Goal: Task Accomplishment & Management: Use online tool/utility

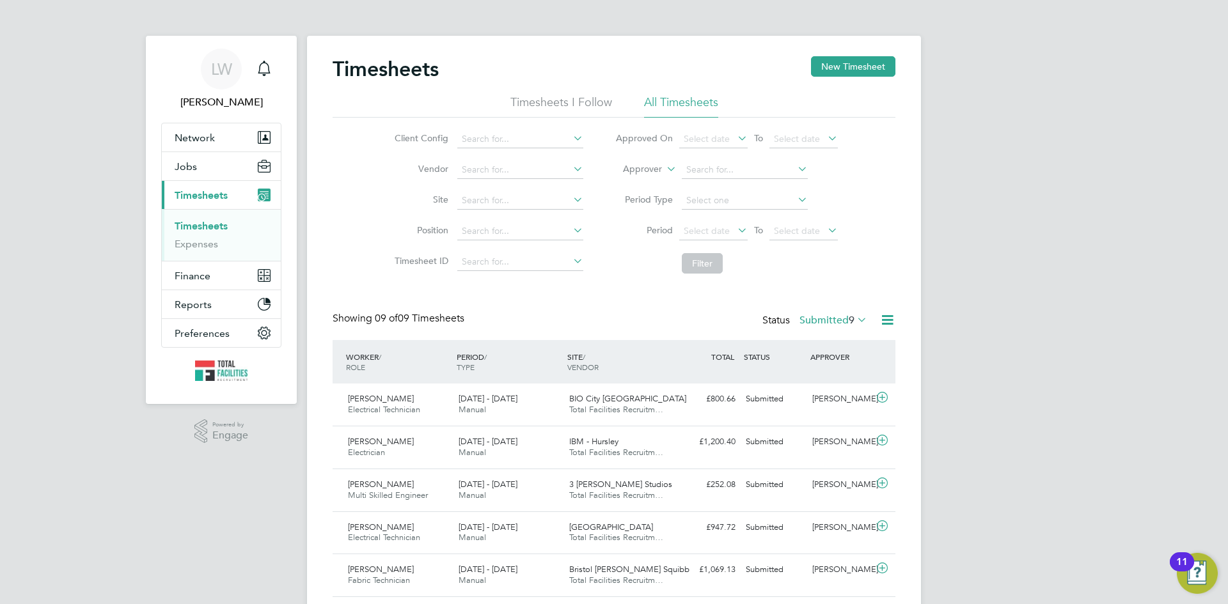
click at [854, 320] on icon at bounding box center [854, 320] width 0 height 18
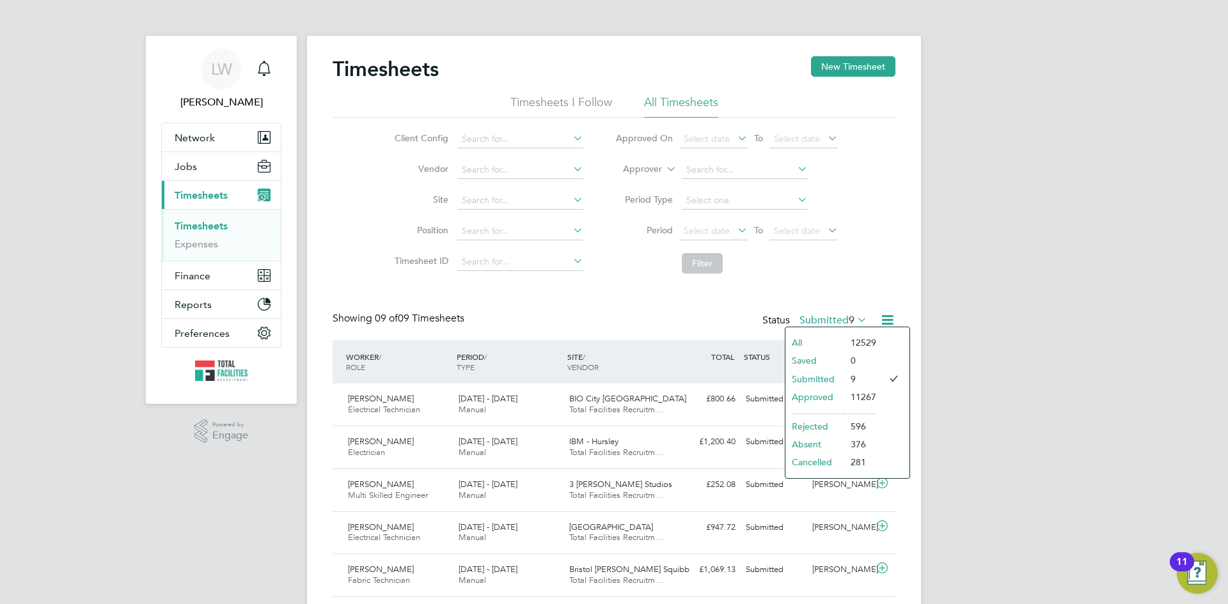
click at [807, 395] on li "Approved" at bounding box center [814, 397] width 59 height 18
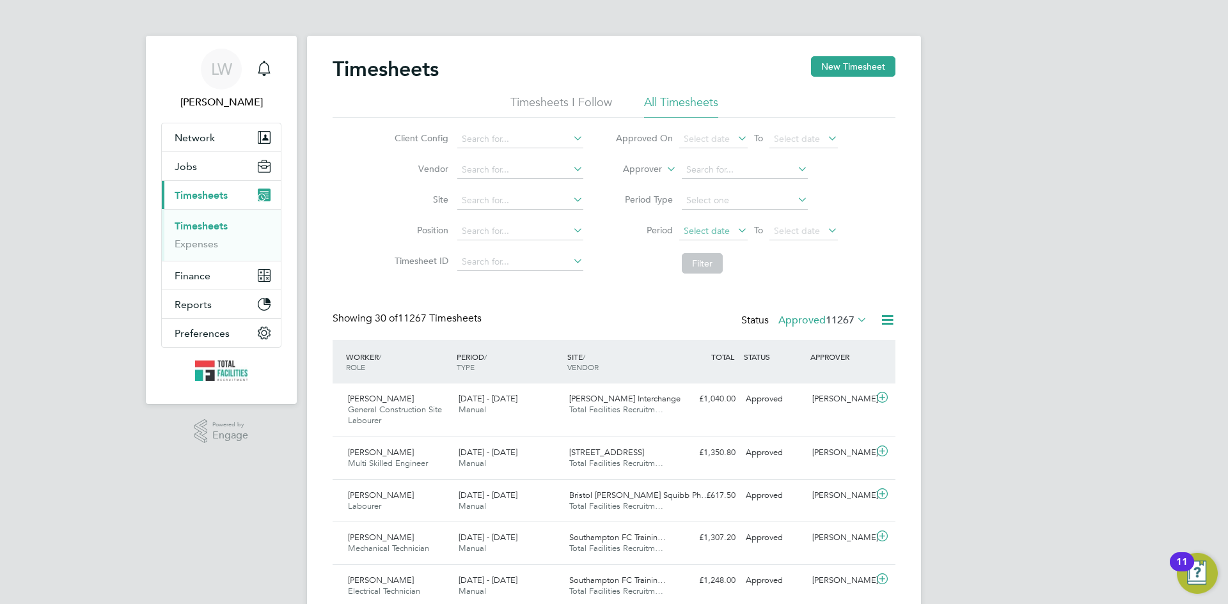
click at [714, 231] on span "Select date" at bounding box center [706, 231] width 46 height 12
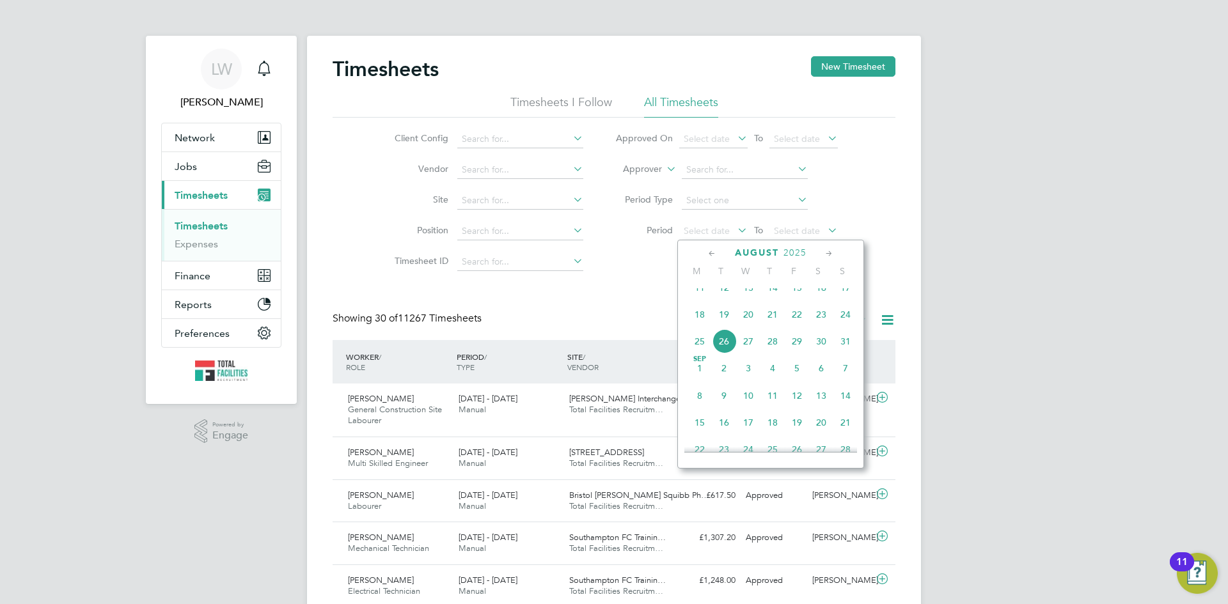
click at [823, 298] on span "16" at bounding box center [821, 288] width 24 height 24
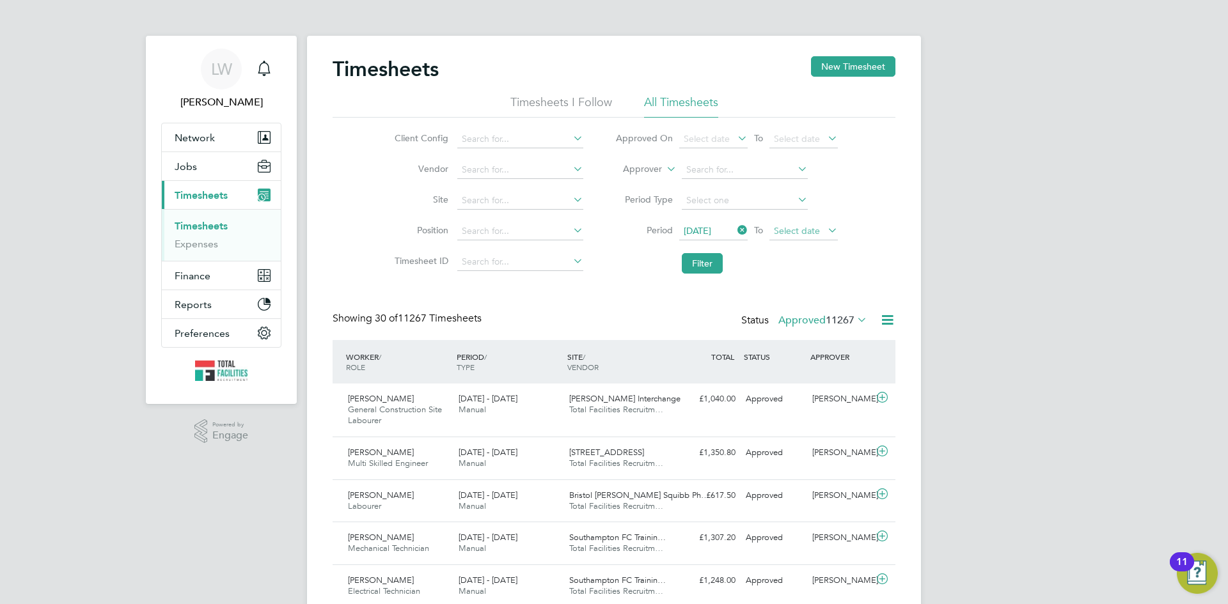
click at [816, 226] on span "Select date" at bounding box center [797, 231] width 46 height 12
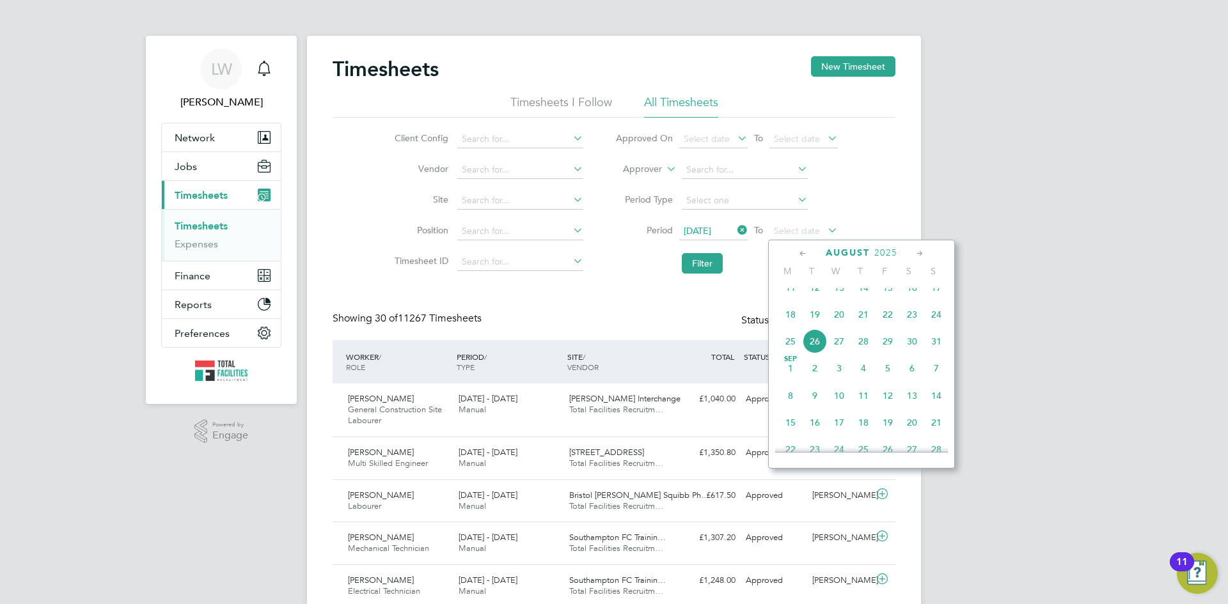
click at [939, 324] on span "24" at bounding box center [936, 314] width 24 height 24
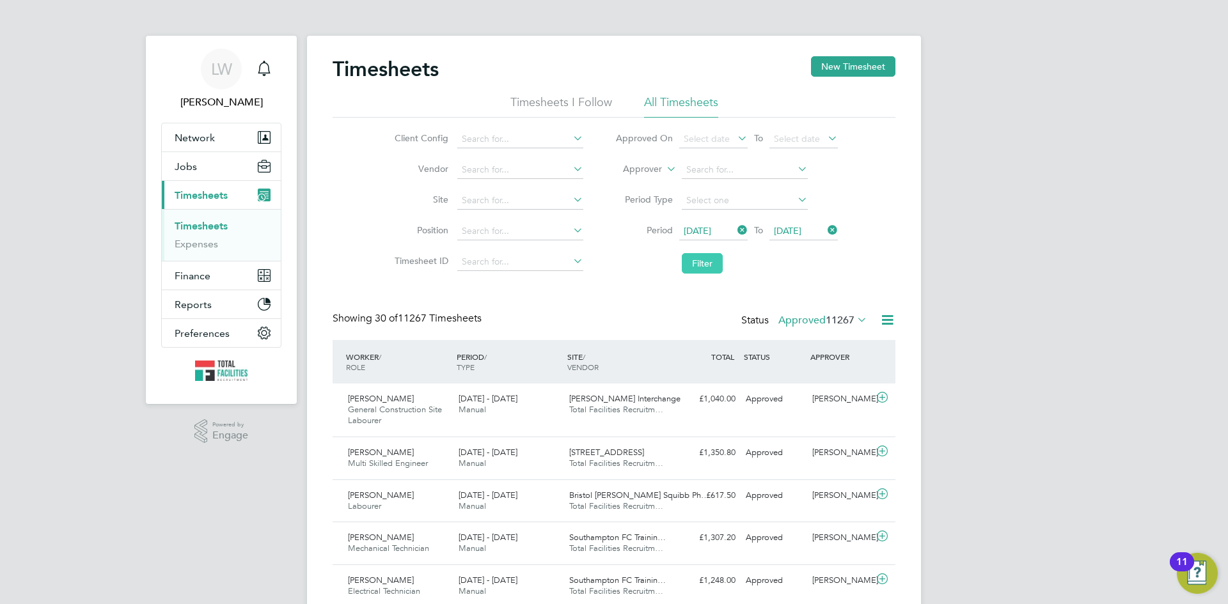
click at [708, 266] on button "Filter" at bounding box center [702, 263] width 41 height 20
click at [887, 320] on icon at bounding box center [887, 320] width 16 height 16
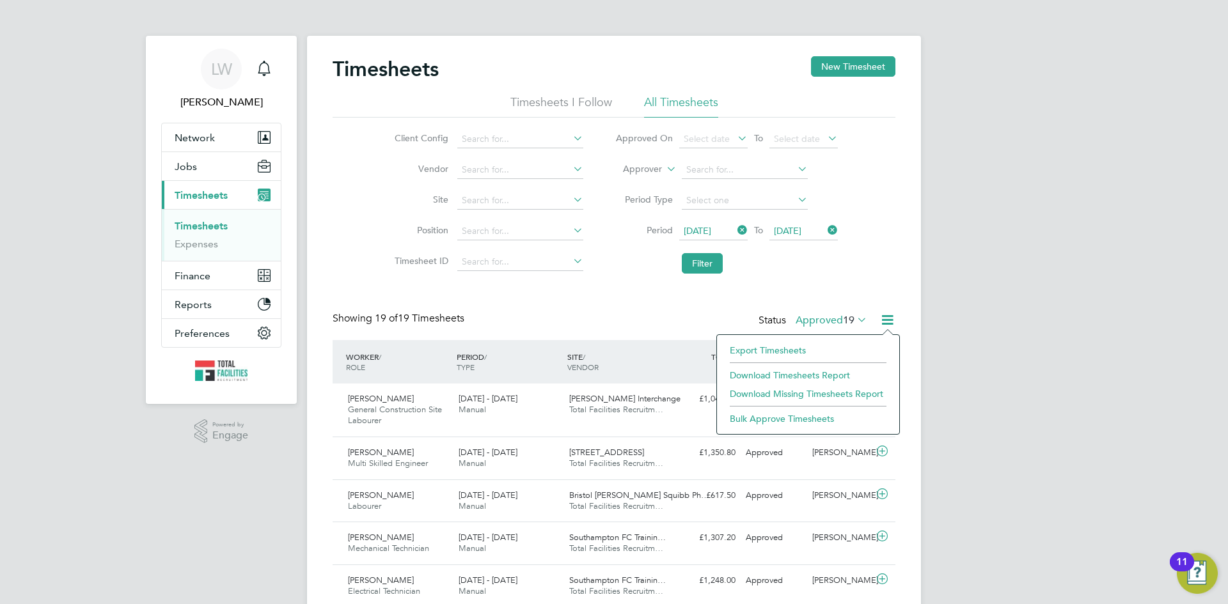
click at [755, 373] on li "Download Timesheets Report" at bounding box center [807, 375] width 169 height 18
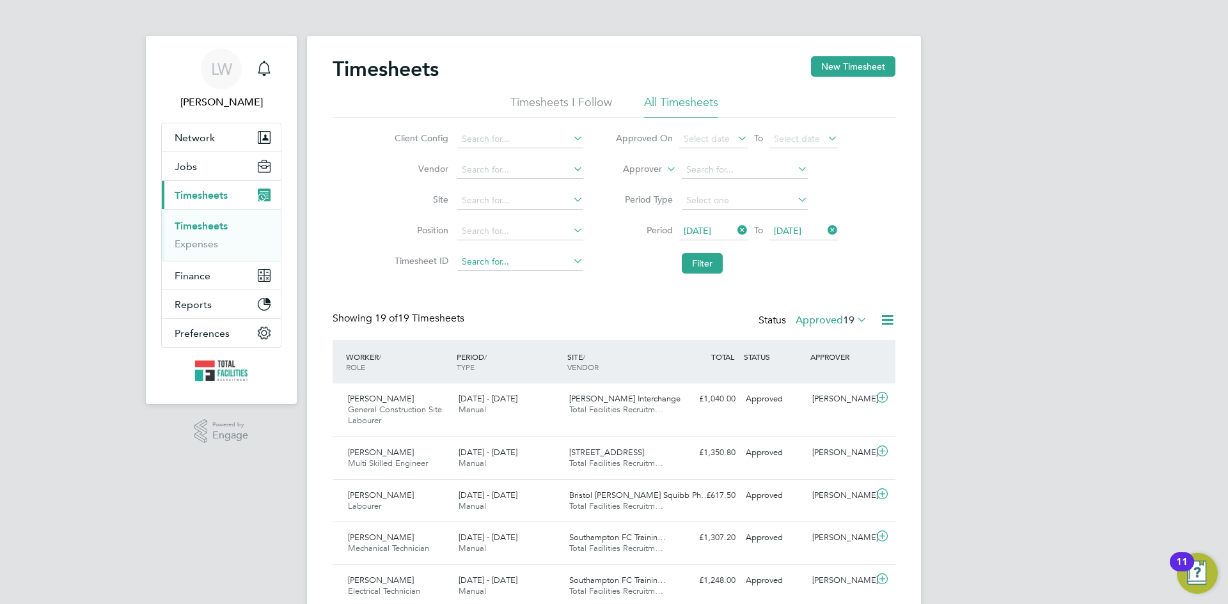
click at [490, 259] on input at bounding box center [520, 262] width 126 height 18
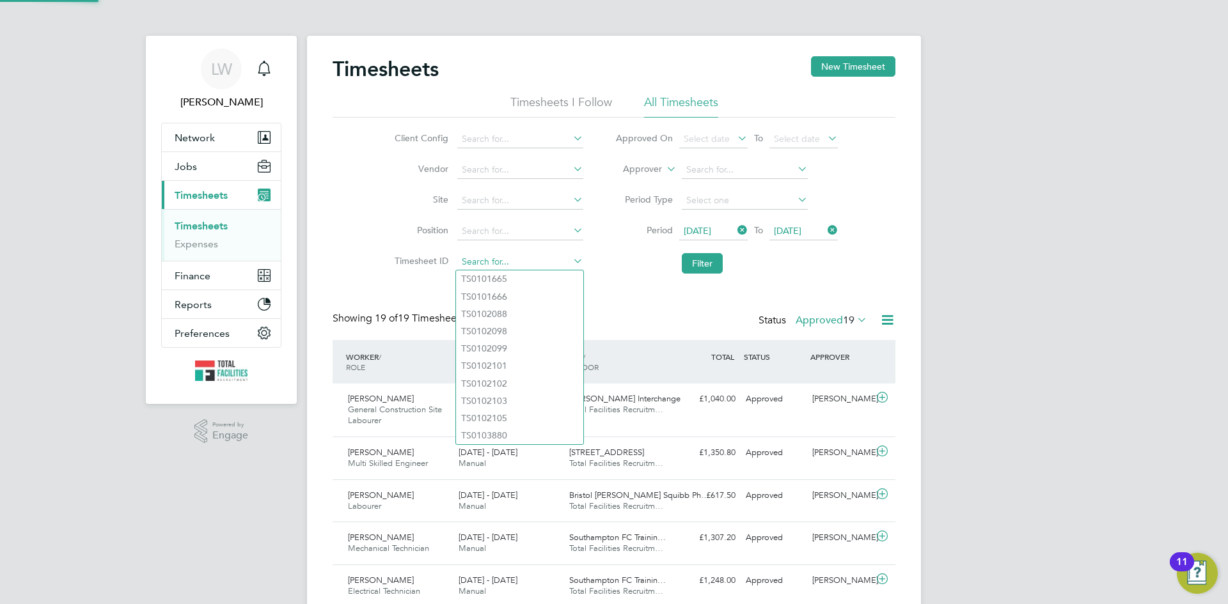
paste input "TS1806048"
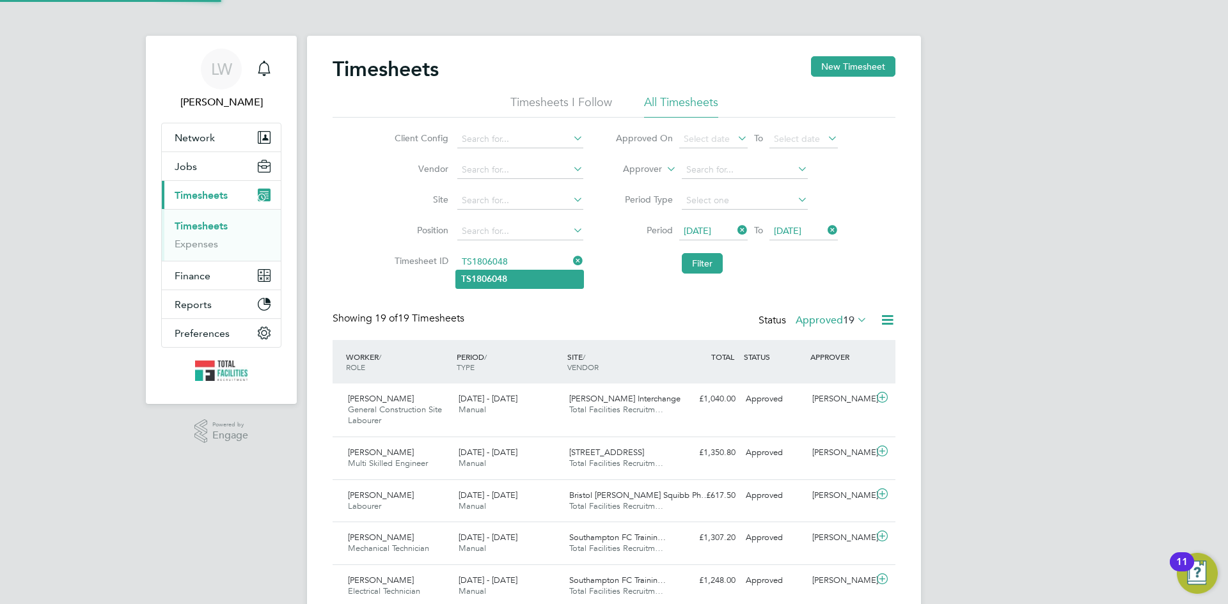
type input "TS1806048"
click at [700, 265] on button "Filter" at bounding box center [702, 263] width 41 height 20
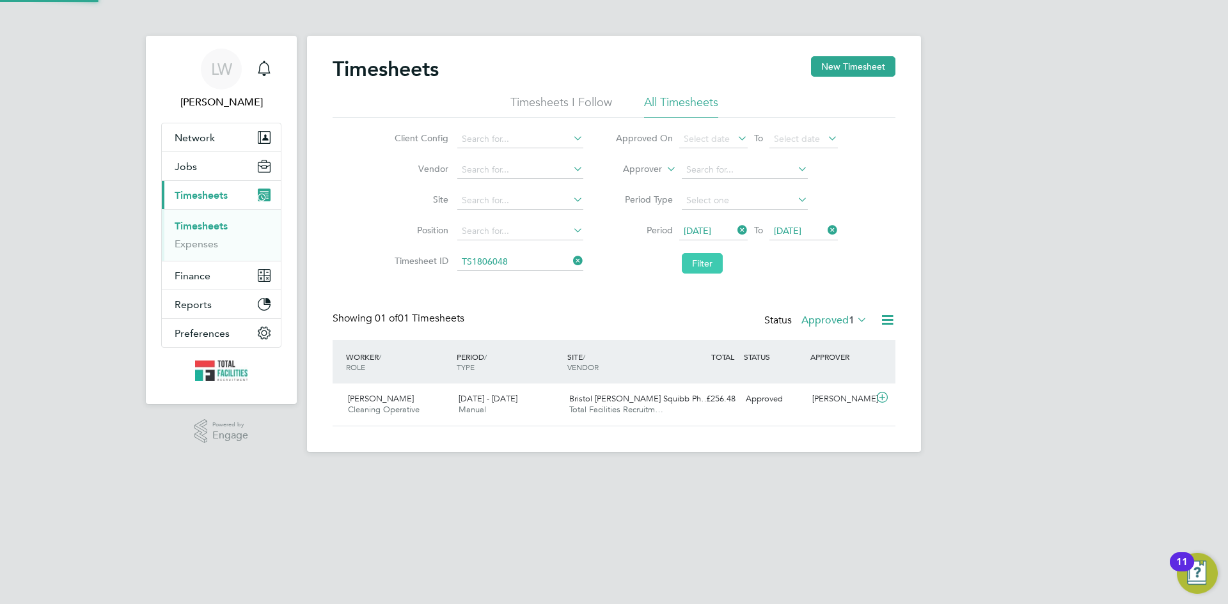
scroll to position [33, 111]
click at [705, 399] on div "£256.48 Approved" at bounding box center [707, 399] width 66 height 21
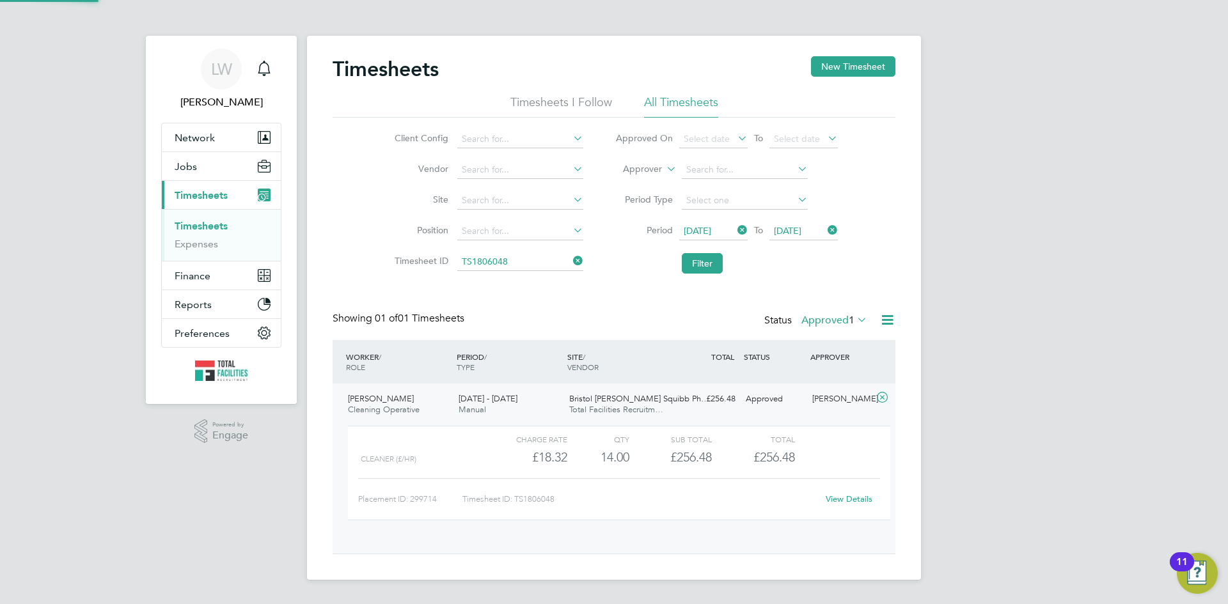
scroll to position [22, 125]
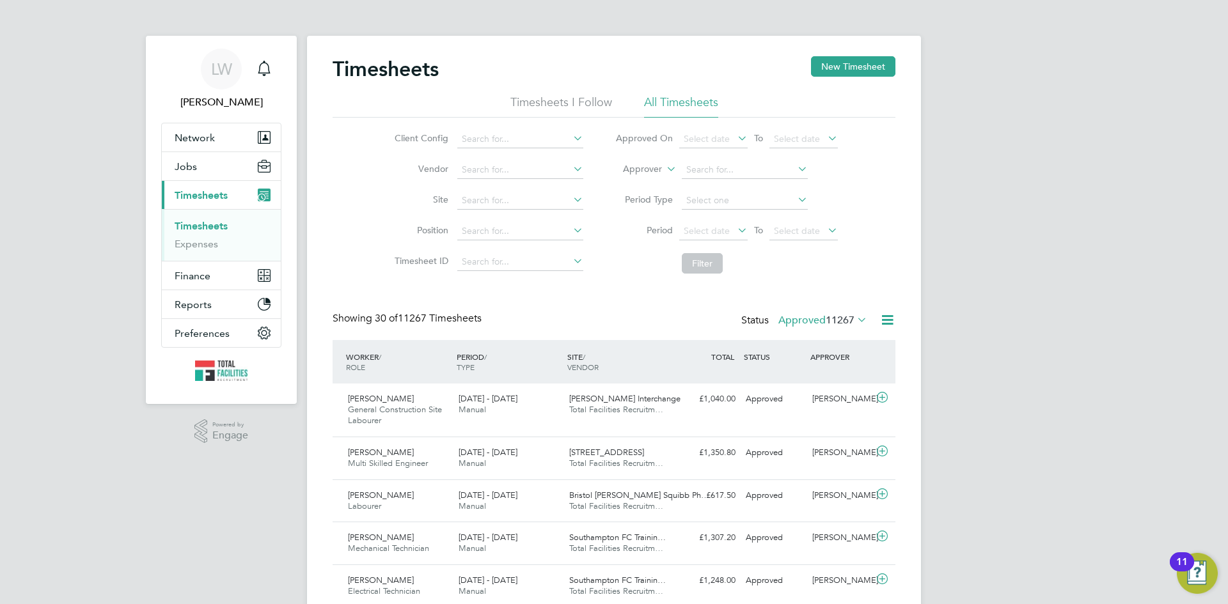
click at [854, 316] on icon at bounding box center [854, 320] width 0 height 18
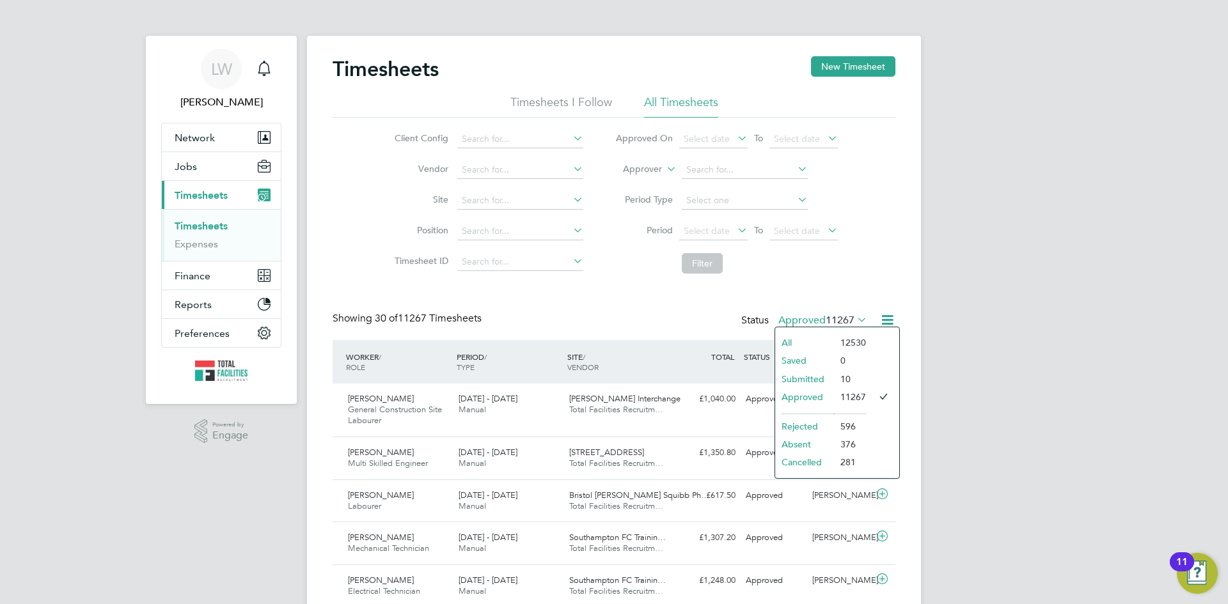
click at [891, 317] on icon at bounding box center [887, 320] width 16 height 16
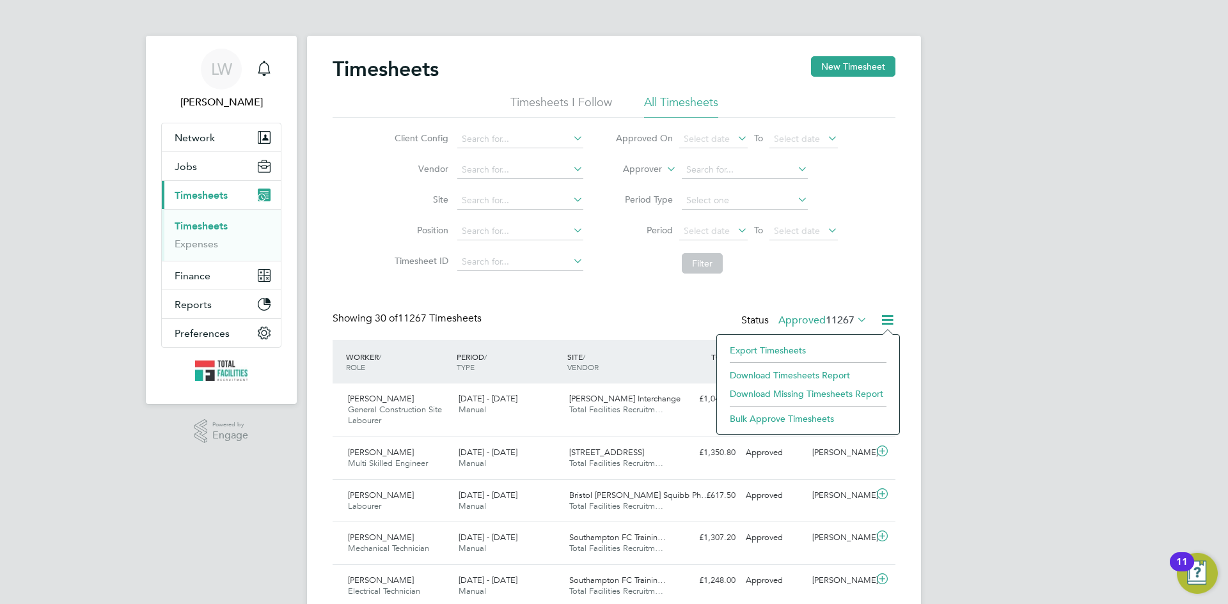
click at [783, 343] on li "Export Timesheets" at bounding box center [807, 350] width 169 height 18
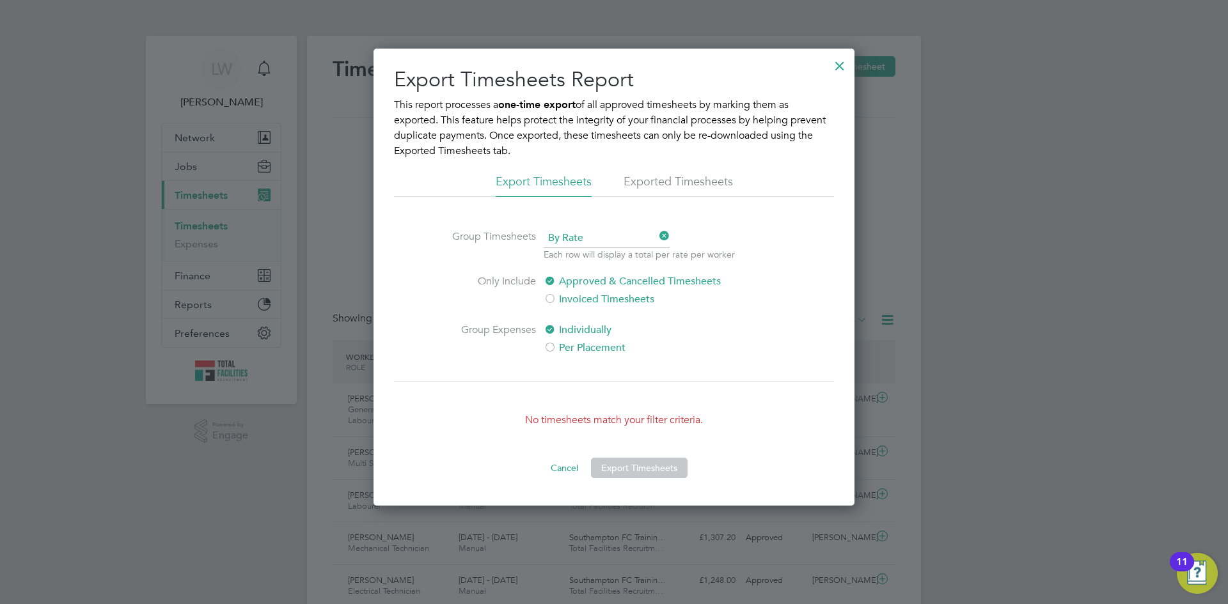
click at [836, 70] on div at bounding box center [839, 62] width 23 height 23
